Goal: Find contact information: Find contact information

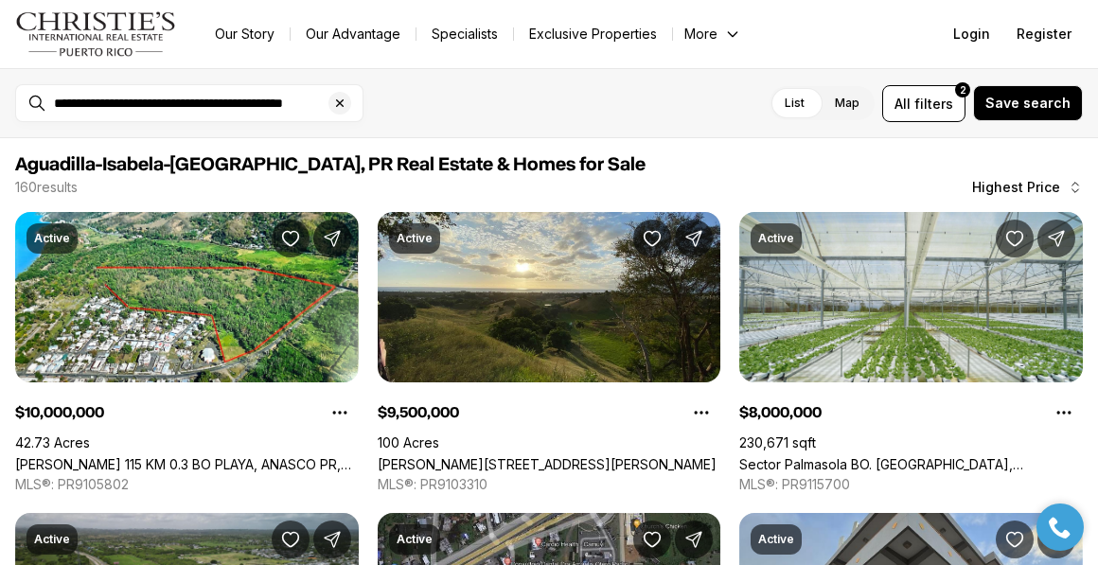
click at [116, 20] on img "Main navigation" at bounding box center [96, 33] width 162 height 45
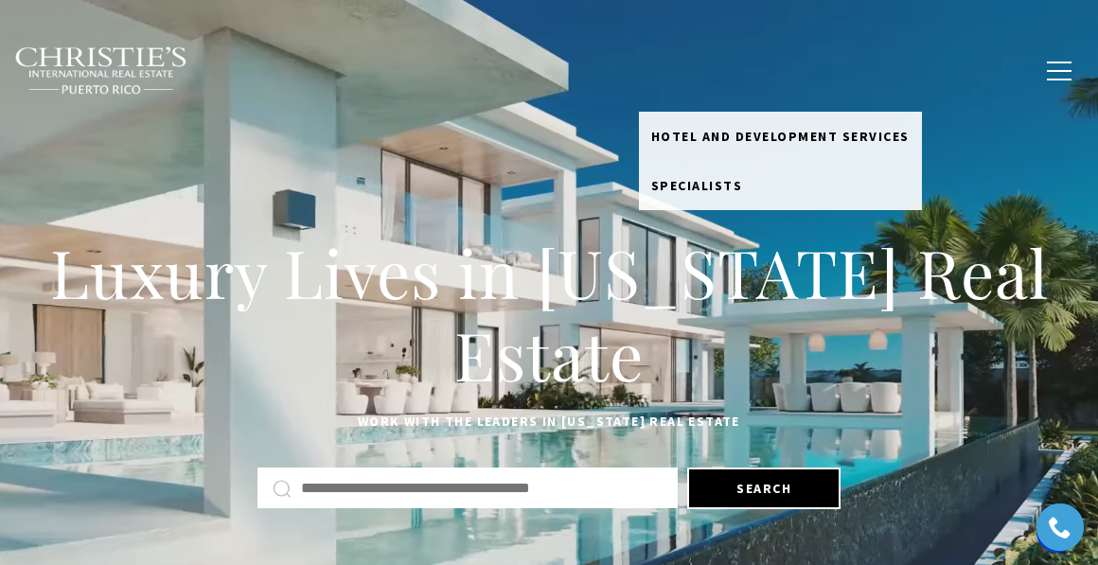
click at [692, 62] on link "Meet the Team" at bounding box center [696, 71] width 114 height 60
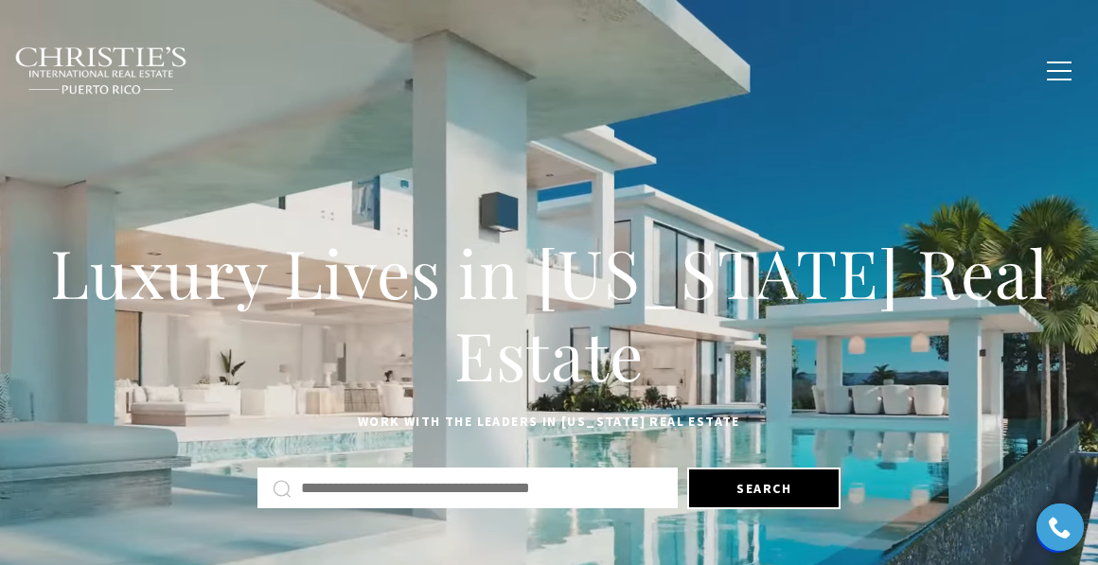
click at [689, 67] on link "Meet the Team" at bounding box center [696, 71] width 114 height 60
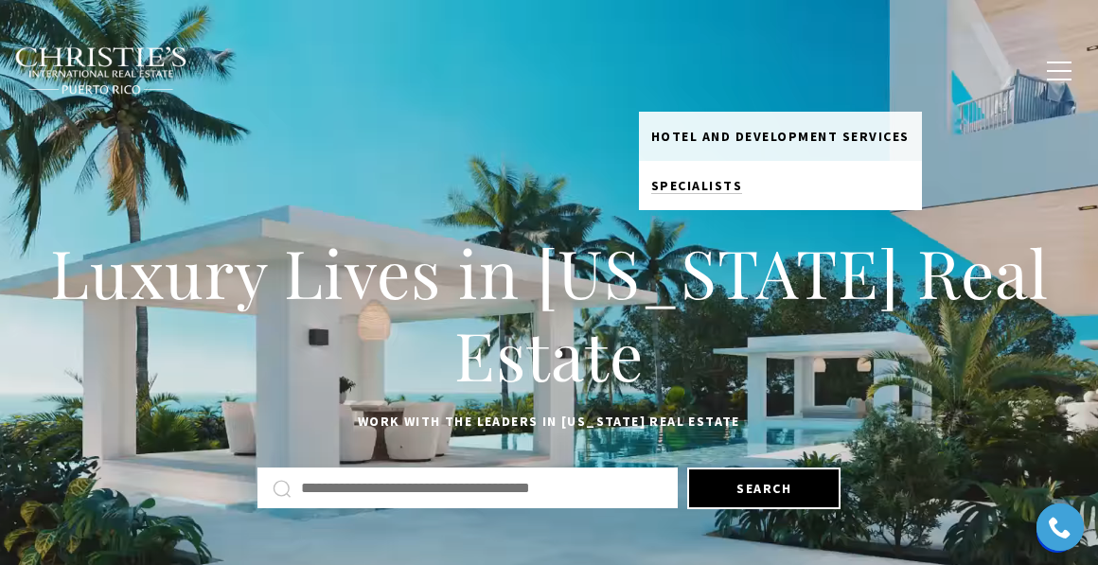
click at [691, 178] on span "Specialists" at bounding box center [697, 185] width 92 height 17
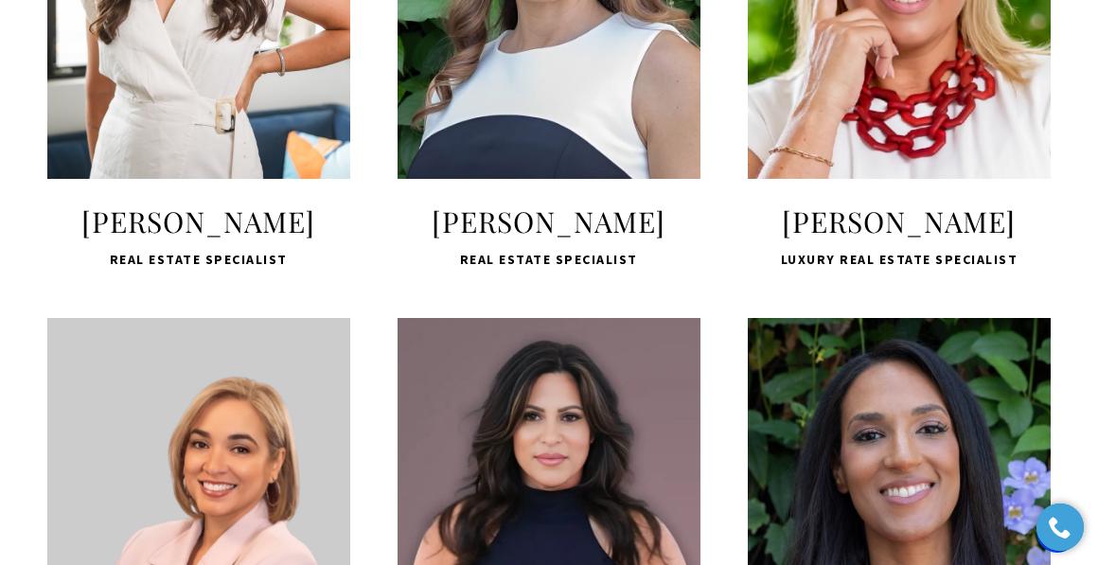
scroll to position [1494, 0]
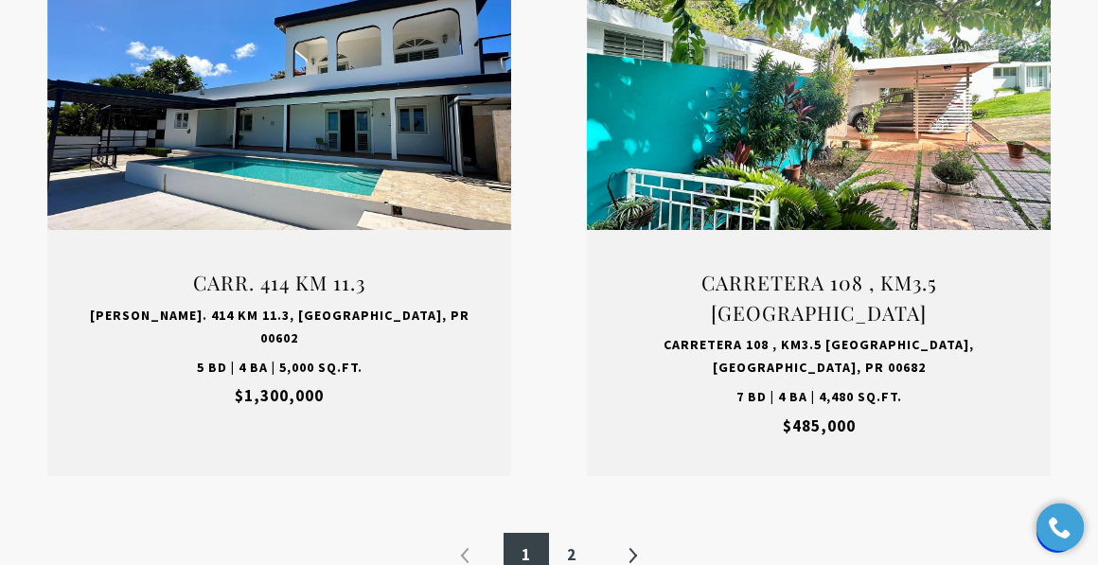
scroll to position [3329, 0]
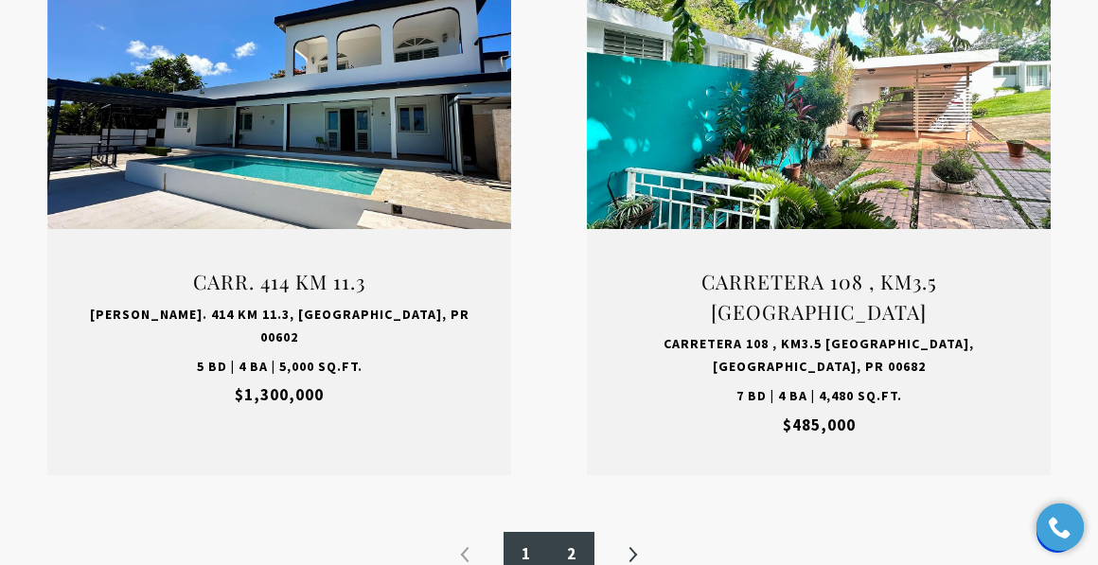
click at [568, 532] on link "2" at bounding box center [571, 554] width 45 height 45
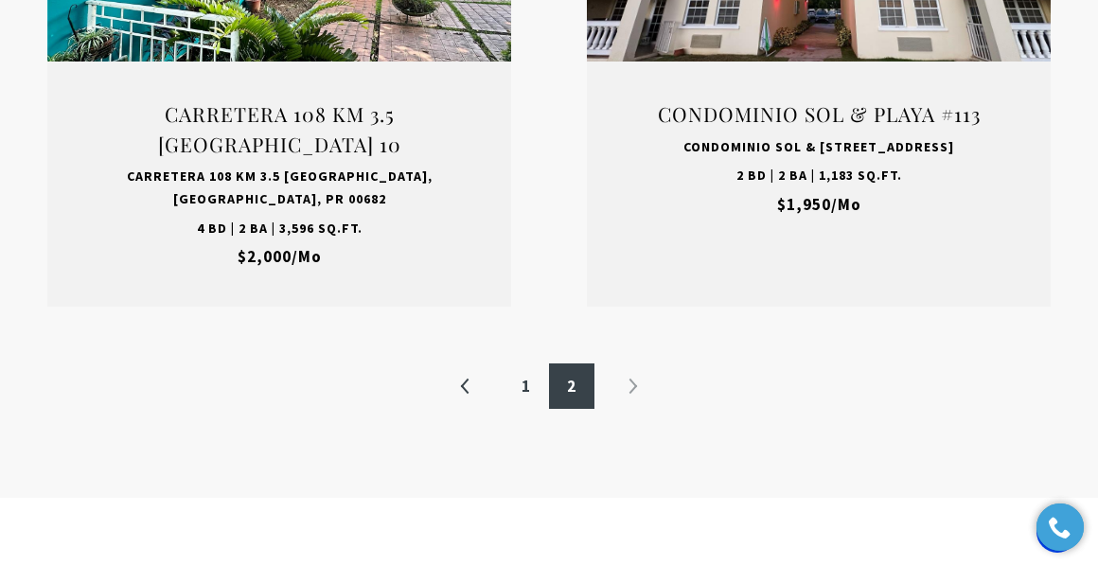
scroll to position [2431, 0]
